Goal: Transaction & Acquisition: Purchase product/service

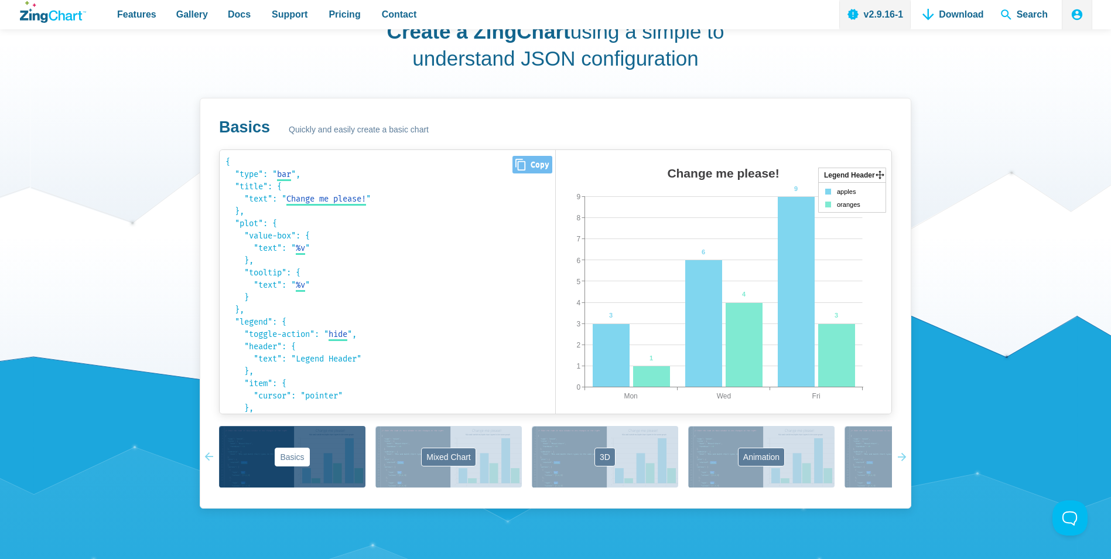
scroll to position [761, 0]
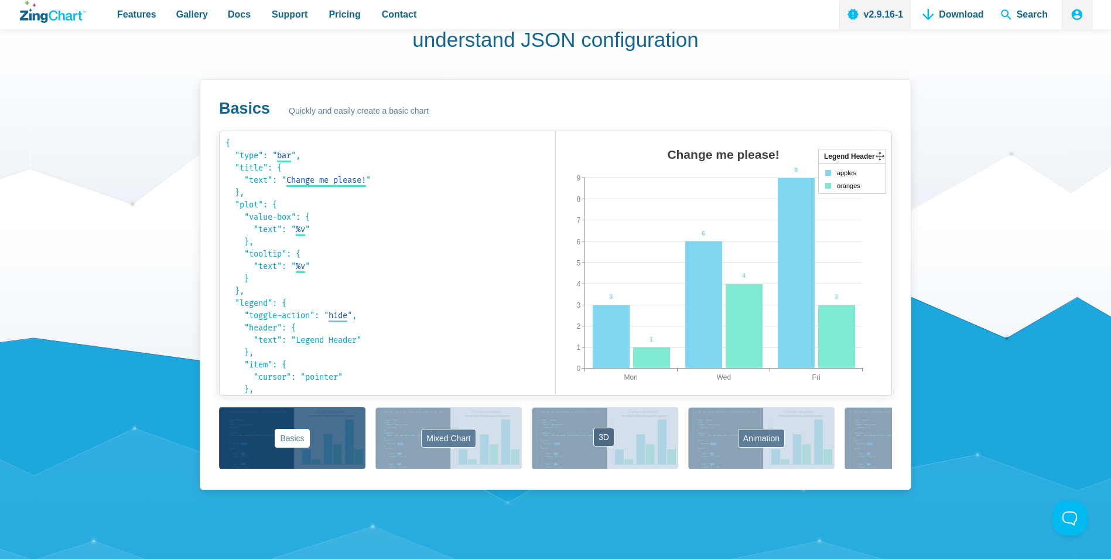
click at [619, 442] on button "3D" at bounding box center [605, 437] width 146 height 61
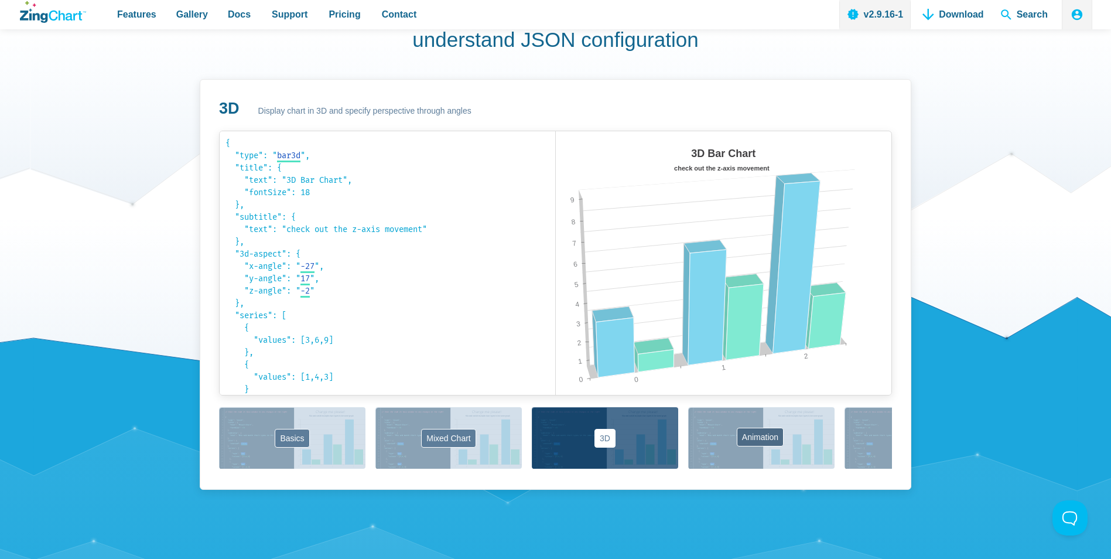
click at [761, 446] on button "Animation" at bounding box center [761, 437] width 146 height 61
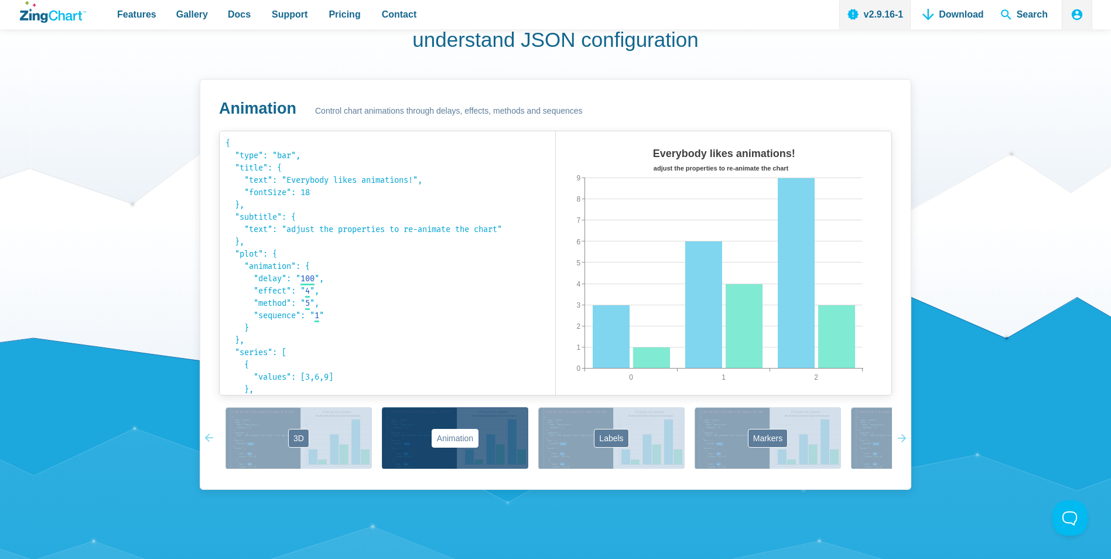
scroll to position [0, 414]
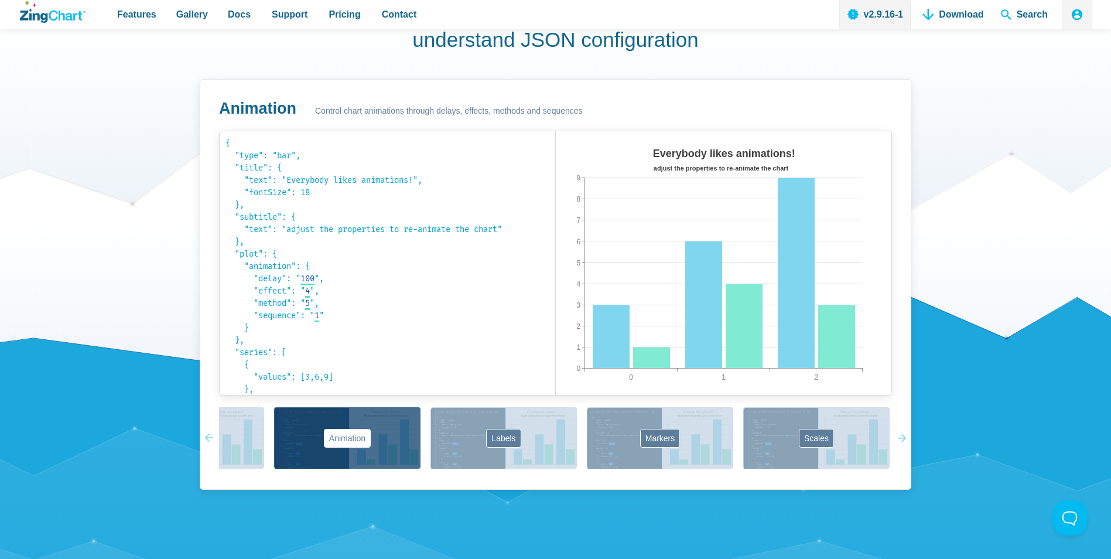
drag, startPoint x: 633, startPoint y: 432, endPoint x: 173, endPoint y: 414, distance: 460.7
click at [173, 414] on div "Create a ZingChart using a simple to understand JSON configuration Animation Co…" at bounding box center [555, 245] width 937 height 556
click at [499, 445] on div "Basics Mixed Chart 3D Animation Labels Markers Scales Zooming" at bounding box center [555, 438] width 673 height 63
click at [511, 430] on button "Labels" at bounding box center [503, 437] width 146 height 61
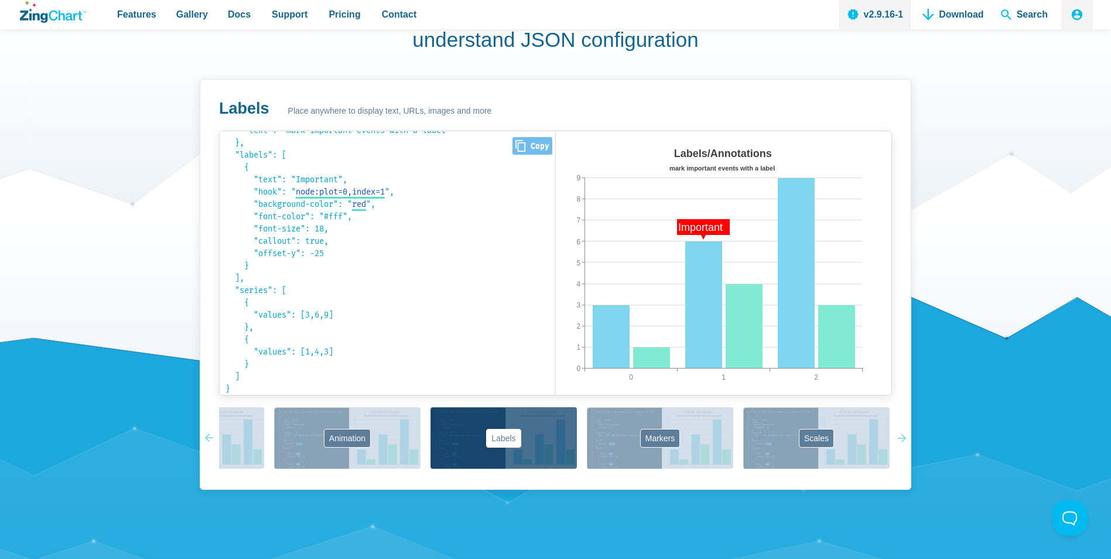
scroll to position [0, 0]
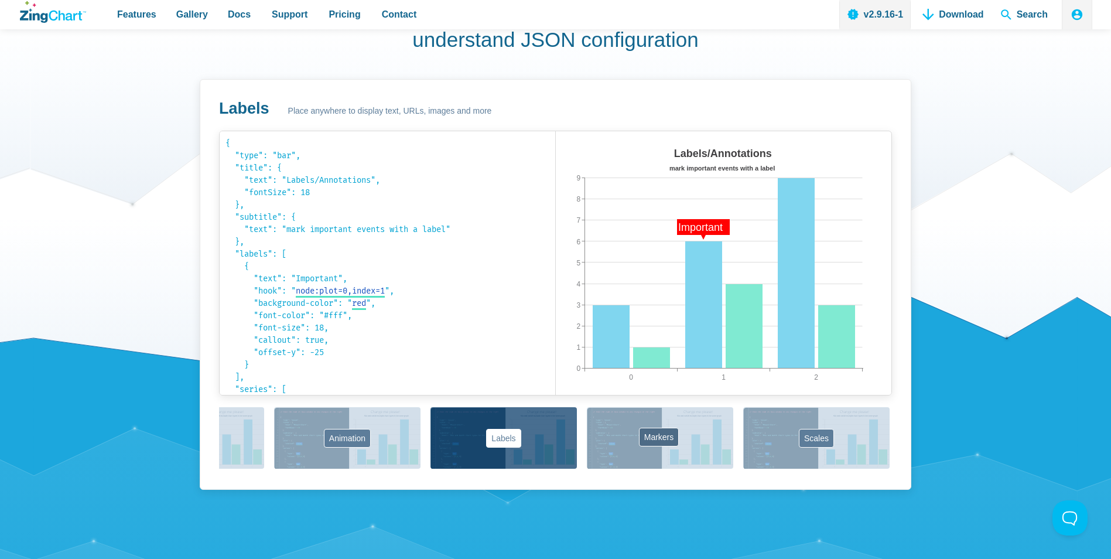
click at [675, 435] on button "Markers" at bounding box center [660, 437] width 146 height 61
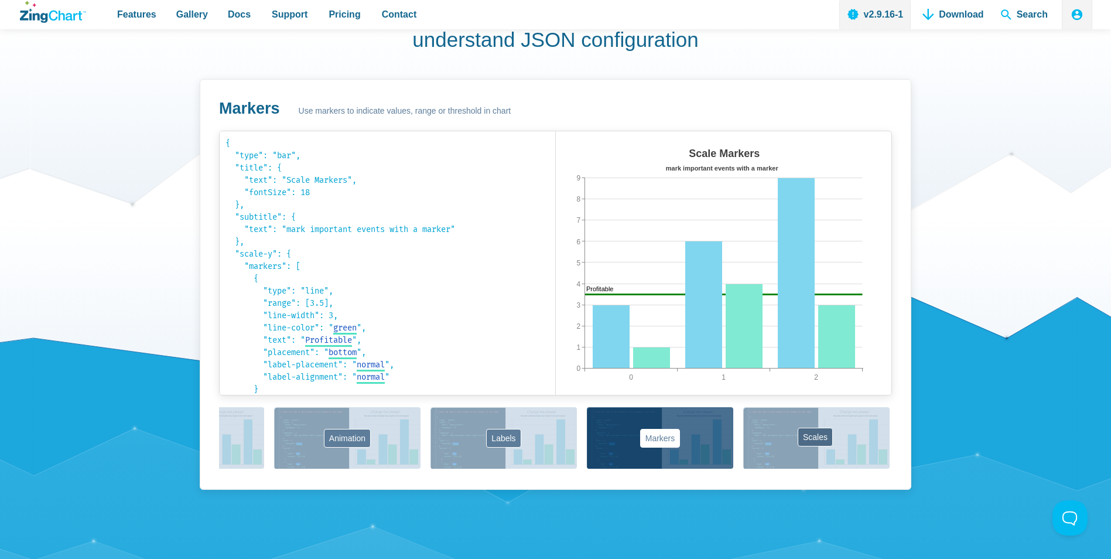
click at [825, 445] on button "Scales" at bounding box center [816, 437] width 146 height 61
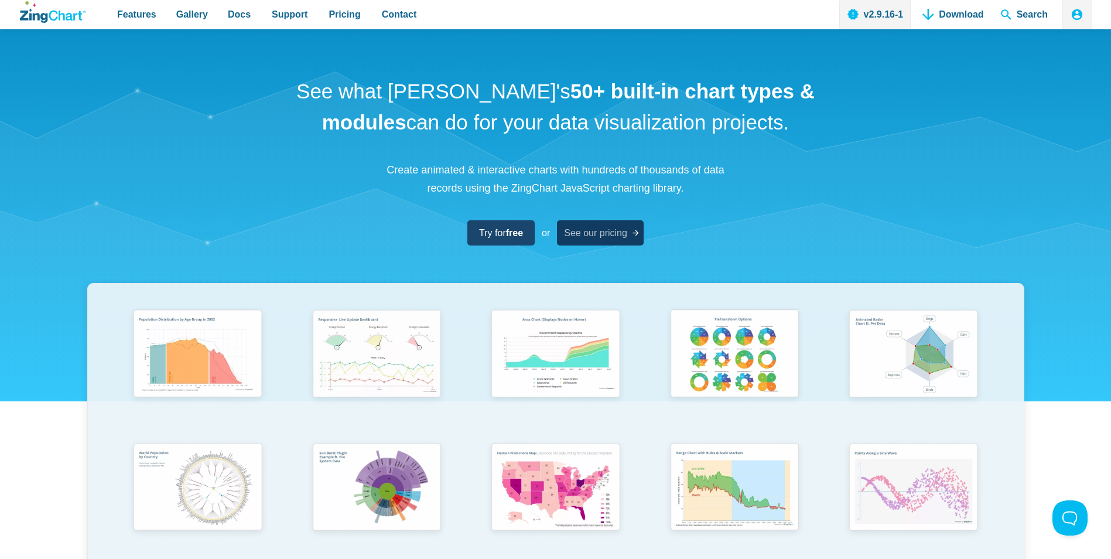
click at [604, 234] on span "See our pricing" at bounding box center [595, 233] width 63 height 16
